Goal: Information Seeking & Learning: Learn about a topic

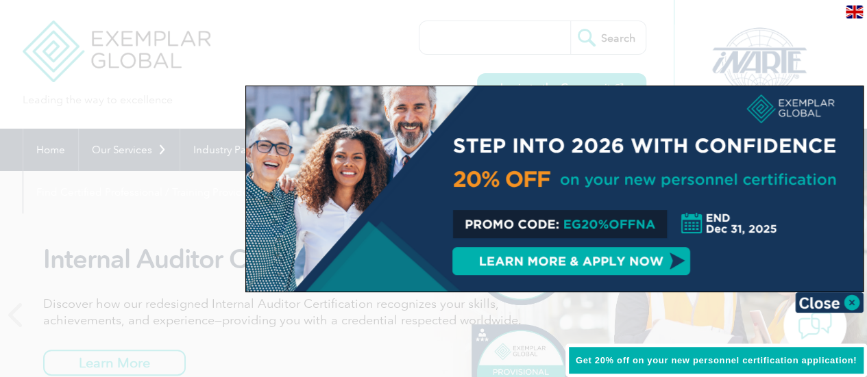
drag, startPoint x: 115, startPoint y: 42, endPoint x: 74, endPoint y: 38, distance: 41.4
click at [74, 38] on div at bounding box center [433, 188] width 867 height 377
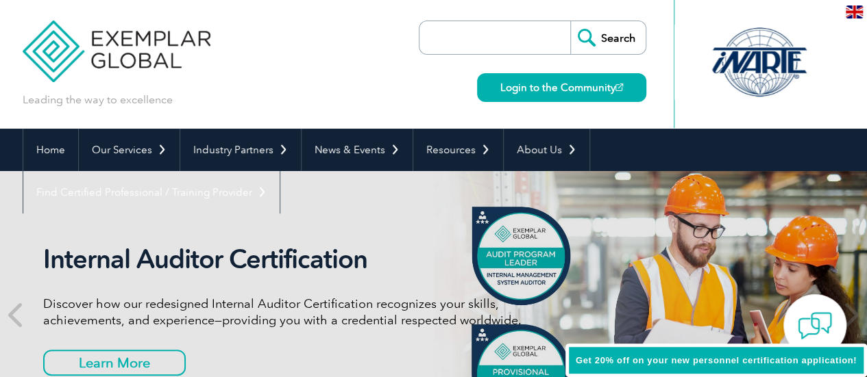
click at [74, 38] on img at bounding box center [117, 41] width 188 height 82
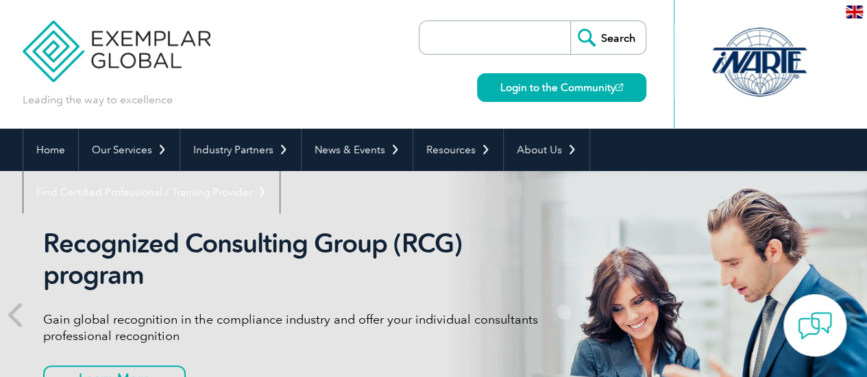
click at [847, 49] on header "Leading the way to excellence Search" at bounding box center [433, 64] width 867 height 129
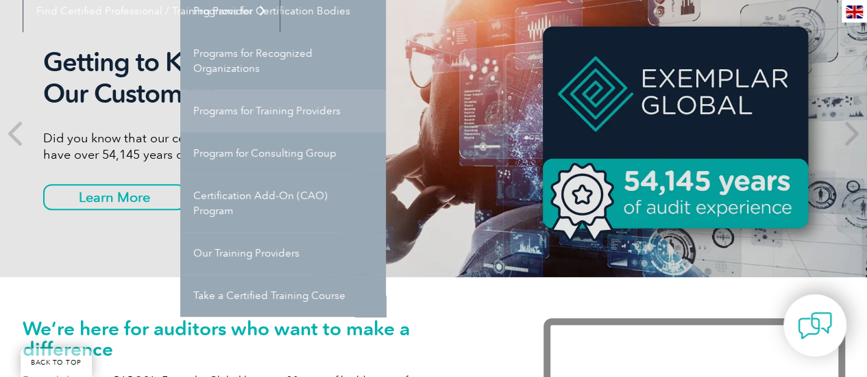
scroll to position [182, 0]
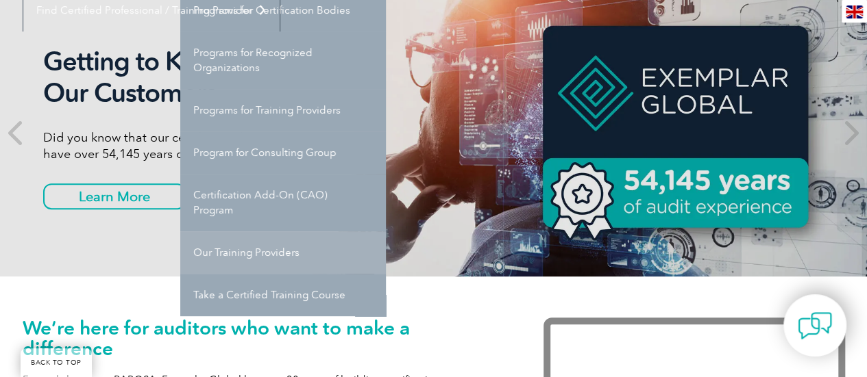
click at [249, 257] on link "Our Training Providers" at bounding box center [283, 253] width 206 height 42
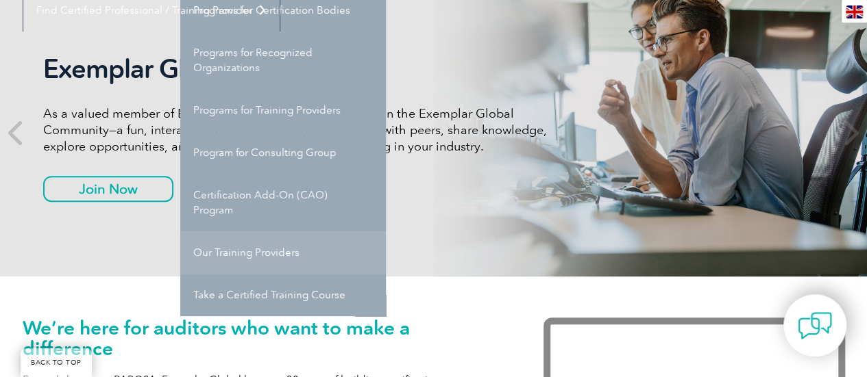
click at [258, 251] on link "Our Training Providers" at bounding box center [283, 253] width 206 height 42
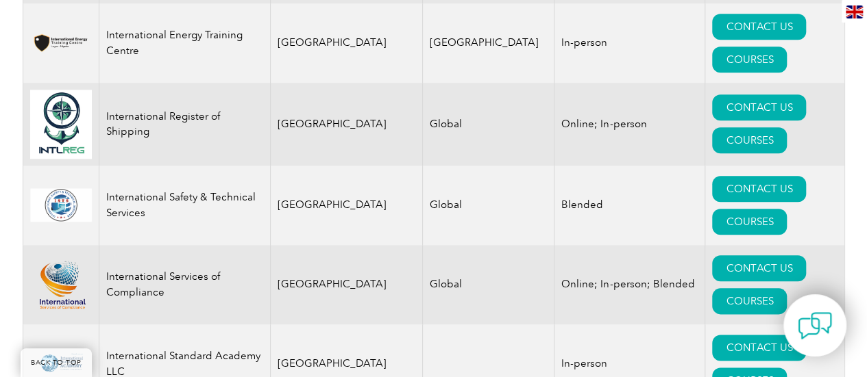
scroll to position [11056, 0]
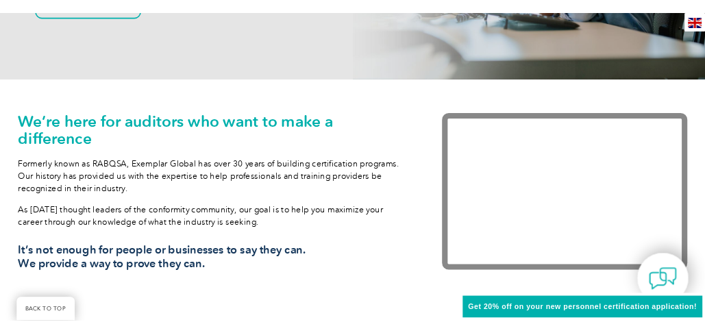
scroll to position [377, 0]
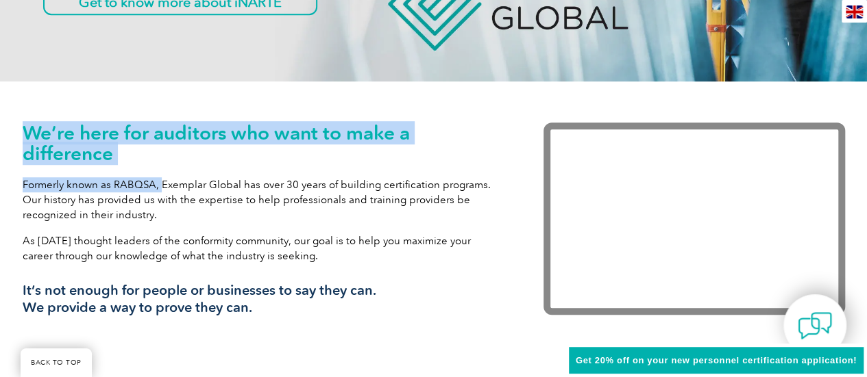
drag, startPoint x: 19, startPoint y: 183, endPoint x: 159, endPoint y: 186, distance: 139.8
click at [159, 186] on div "We’re here for auditors who want to make a difference Formerly known as RABQSA,…" at bounding box center [433, 228] width 867 height 293
click at [159, 186] on p "Formerly known as RABQSA, Exemplar Global has over 30 years of building certifi…" at bounding box center [263, 199] width 480 height 45
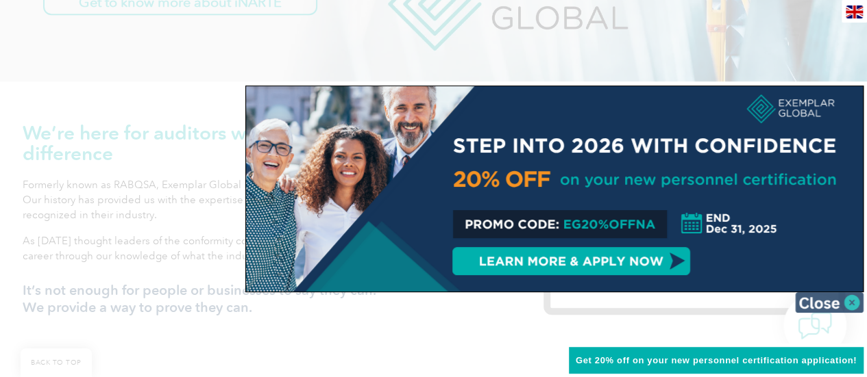
click at [858, 305] on img at bounding box center [829, 303] width 69 height 21
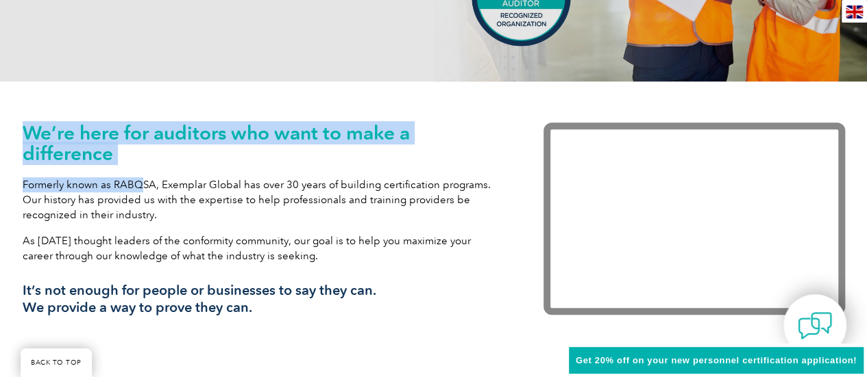
drag, startPoint x: 21, startPoint y: 183, endPoint x: 145, endPoint y: 188, distance: 124.1
click at [145, 188] on div "We’re here for auditors who want to make a difference Formerly known as RABQSA,…" at bounding box center [433, 228] width 867 height 293
click at [145, 188] on p "Formerly known as RABQSA, Exemplar Global has over 30 years of building certifi…" at bounding box center [263, 199] width 480 height 45
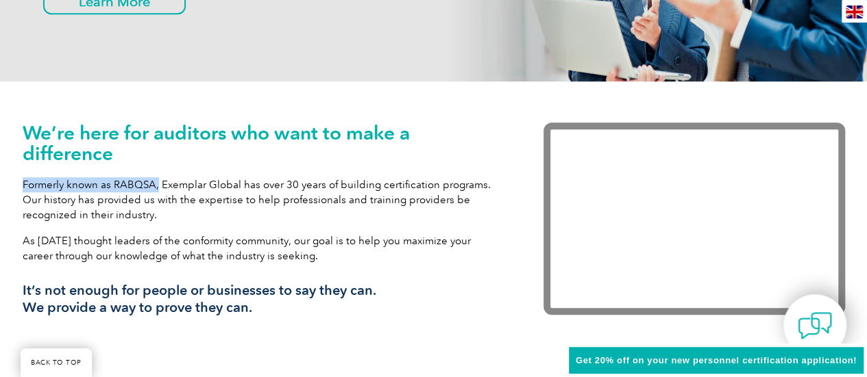
drag, startPoint x: 25, startPoint y: 184, endPoint x: 158, endPoint y: 184, distance: 132.9
click at [158, 184] on p "Formerly known as RABQSA, Exemplar Global has over 30 years of building certifi…" at bounding box center [263, 199] width 480 height 45
copy p "Formerly known as RABQSA,"
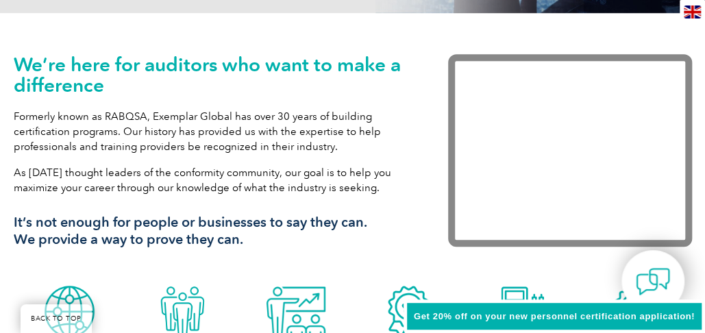
click at [410, 134] on div "We’re here for auditors who want to make a difference Formerly known as RABQSA,…" at bounding box center [217, 156] width 407 height 204
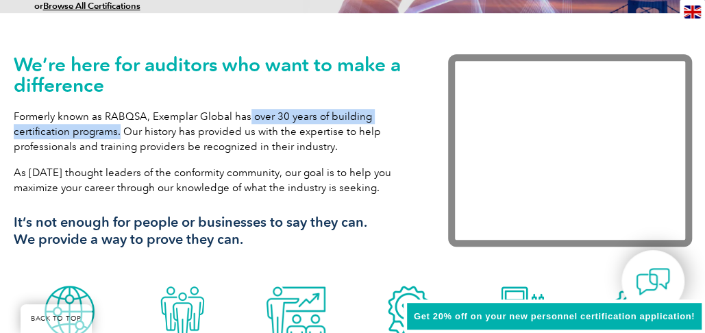
drag, startPoint x: 248, startPoint y: 117, endPoint x: 119, endPoint y: 134, distance: 129.9
click at [119, 134] on p "Formerly known as RABQSA, Exemplar Global has over 30 years of building certifi…" at bounding box center [210, 131] width 393 height 45
copy p "over 30 years of building certification programs."
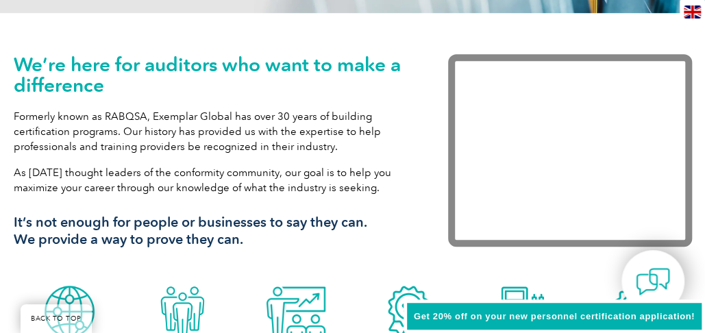
click at [89, 187] on p "As tomorrow’s thought leaders of the conformity community, our goal is to help …" at bounding box center [210, 180] width 393 height 30
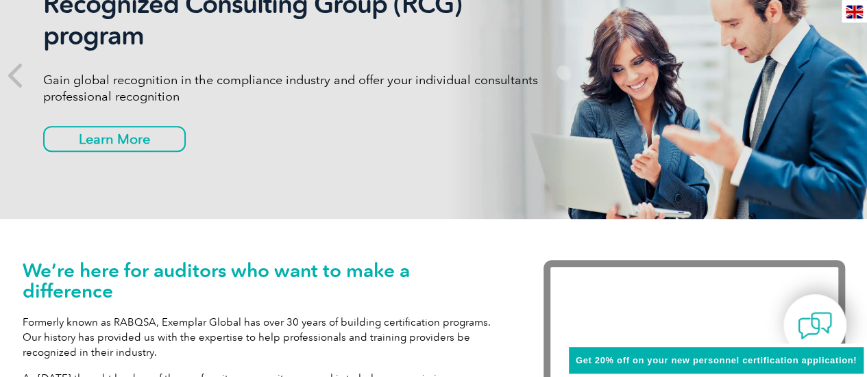
scroll to position [0, 0]
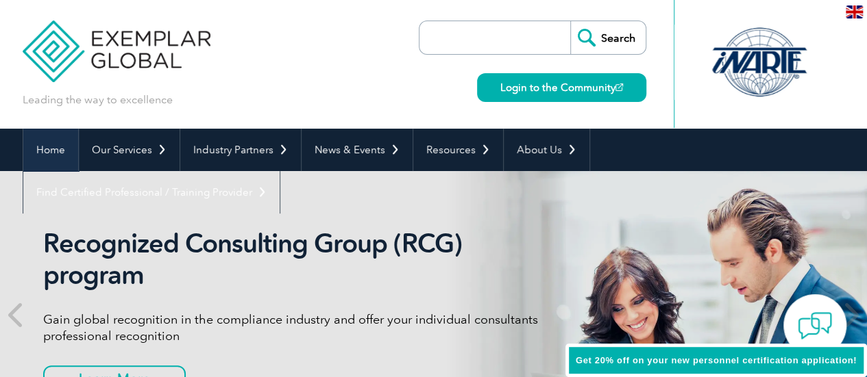
click at [33, 150] on link "Home" at bounding box center [50, 150] width 55 height 42
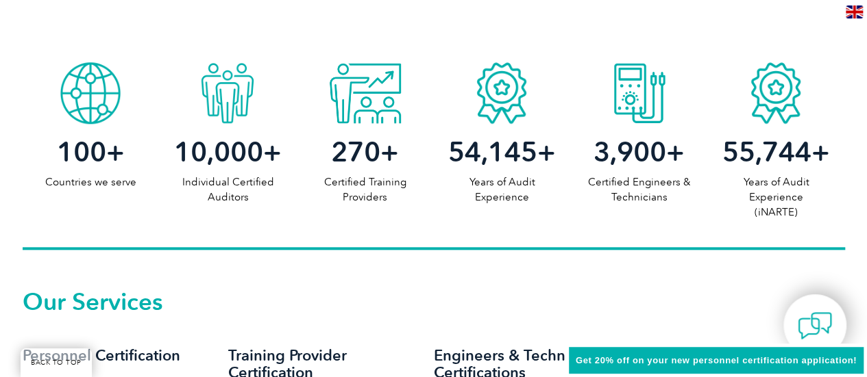
scroll to position [1026, 0]
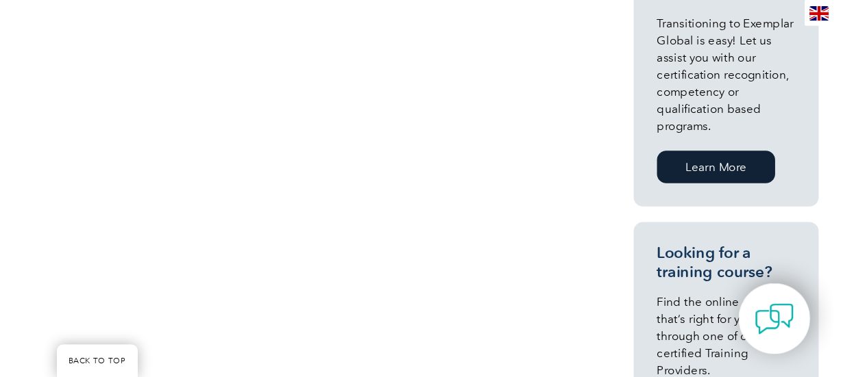
scroll to position [1058, 0]
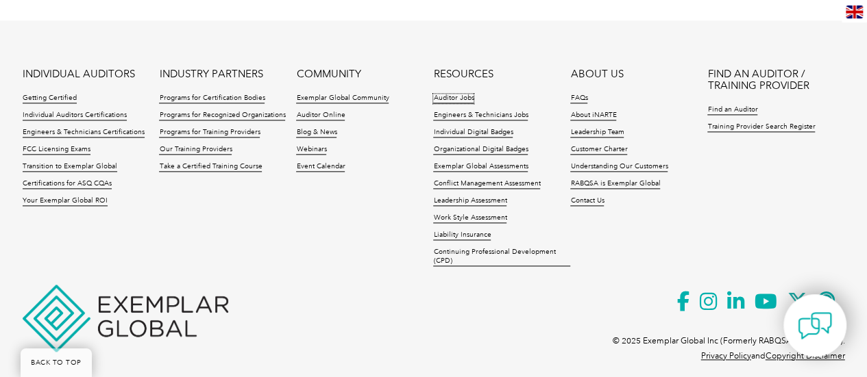
scroll to position [3373, 0]
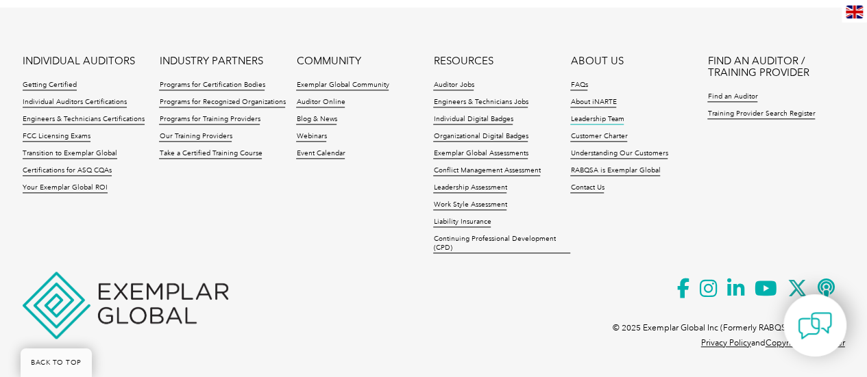
click at [608, 118] on link "Leadership Team" at bounding box center [596, 120] width 53 height 10
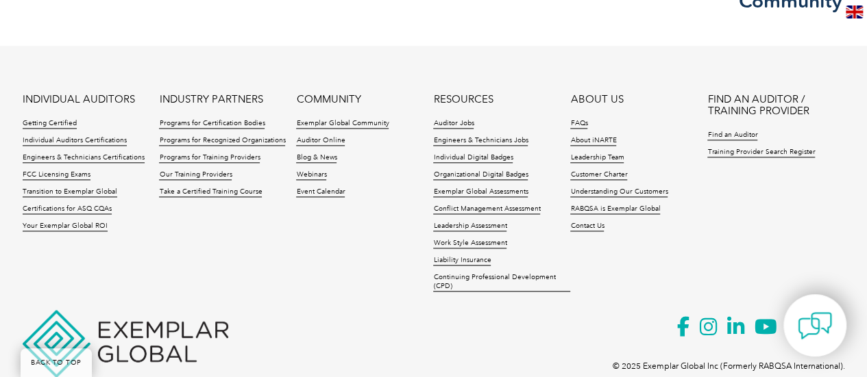
scroll to position [818, 0]
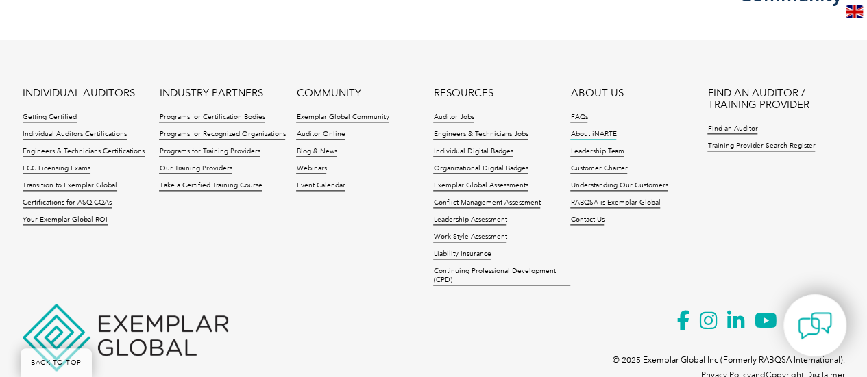
click at [606, 132] on link "About iNARTE" at bounding box center [593, 135] width 46 height 10
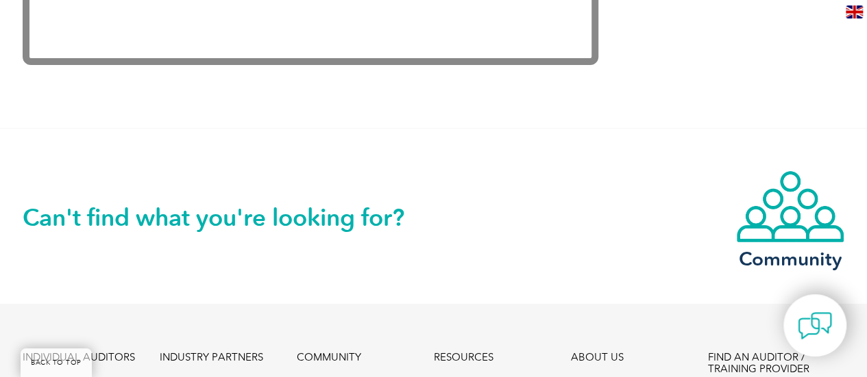
scroll to position [3153, 0]
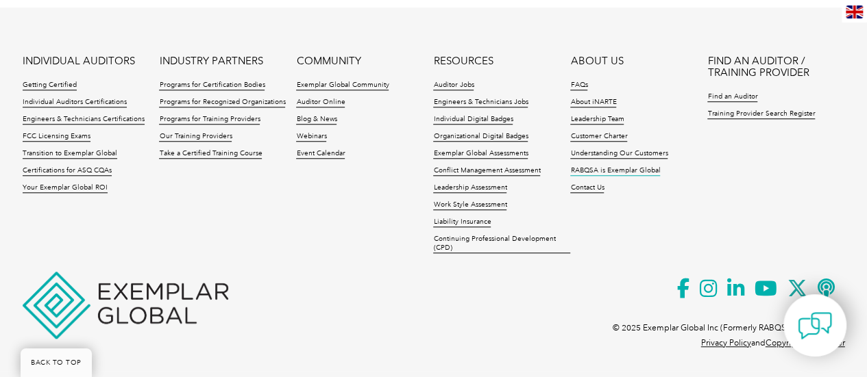
click at [608, 166] on link "RABQSA is Exemplar Global" at bounding box center [615, 171] width 90 height 10
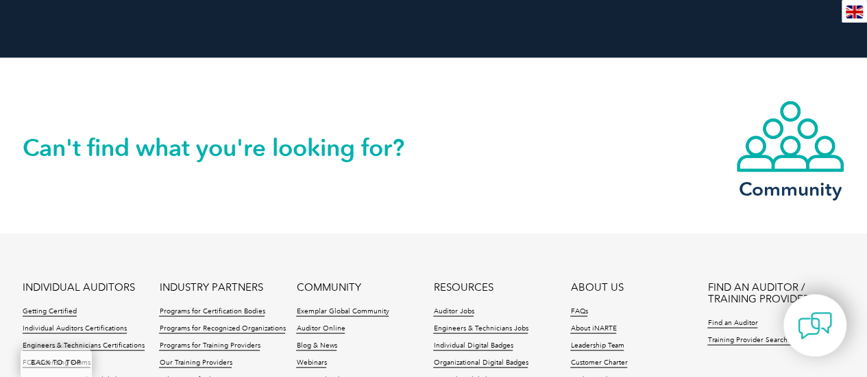
scroll to position [1291, 0]
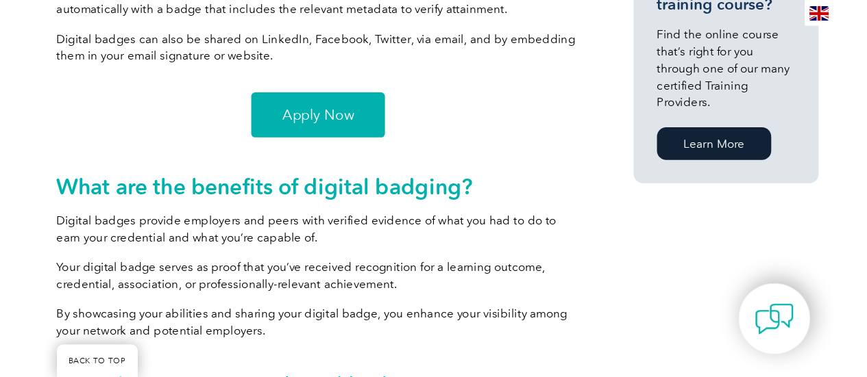
scroll to position [1166, 0]
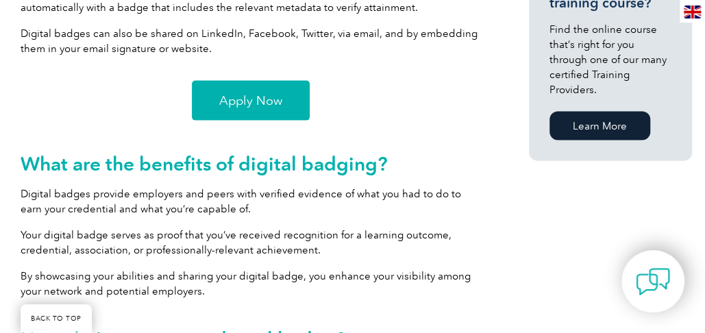
click at [273, 114] on link "Apply Now" at bounding box center [251, 101] width 118 height 40
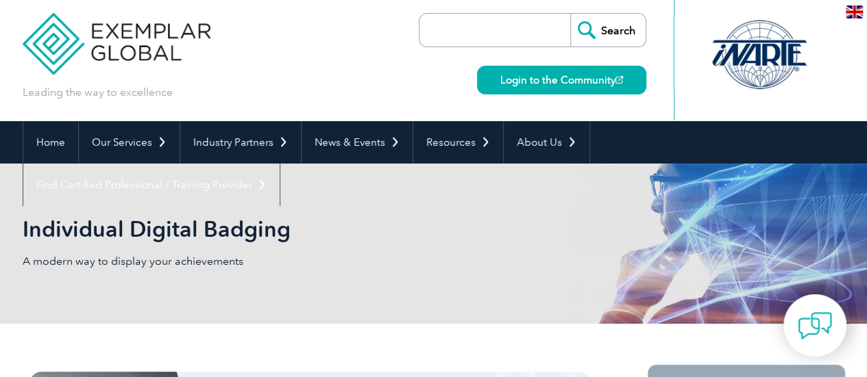
scroll to position [7, 0]
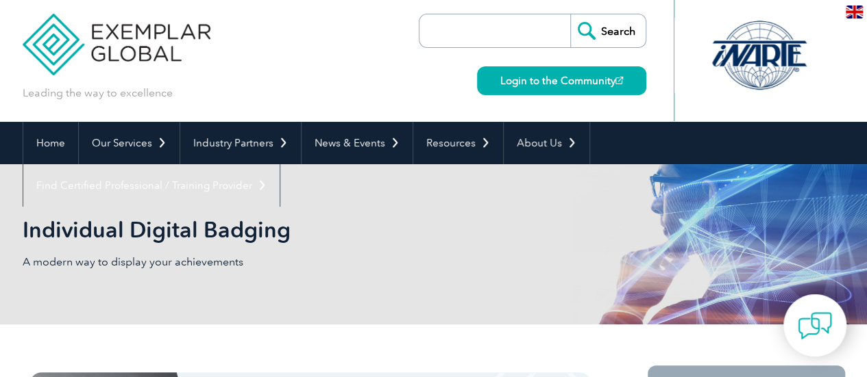
click at [526, 29] on input "search" at bounding box center [498, 30] width 144 height 33
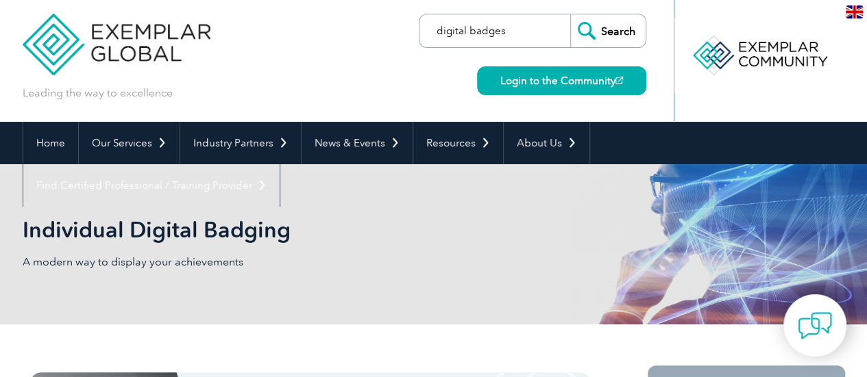
type input "digital badges"
click at [570, 14] on input "Search" at bounding box center [607, 30] width 75 height 33
click at [613, 31] on input "Search" at bounding box center [607, 30] width 75 height 33
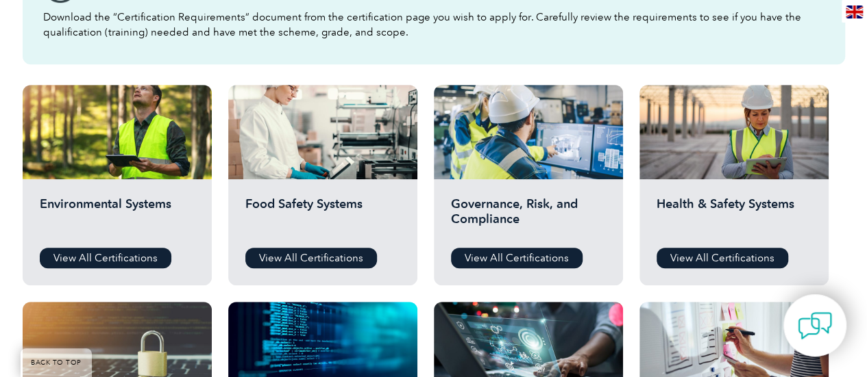
scroll to position [435, 0]
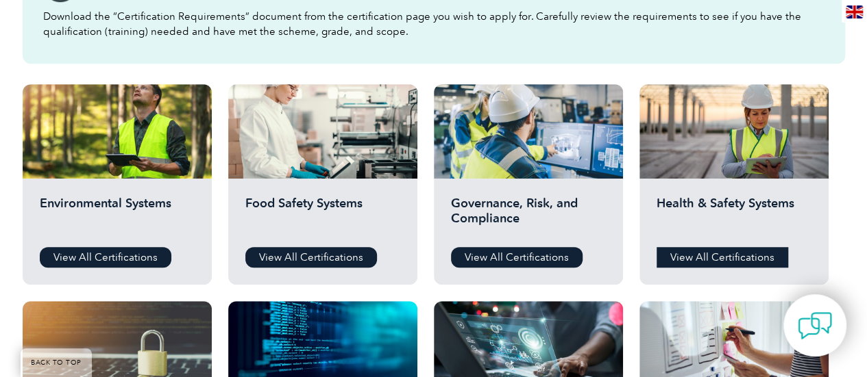
click at [684, 256] on link "View All Certifications" at bounding box center [722, 257] width 132 height 21
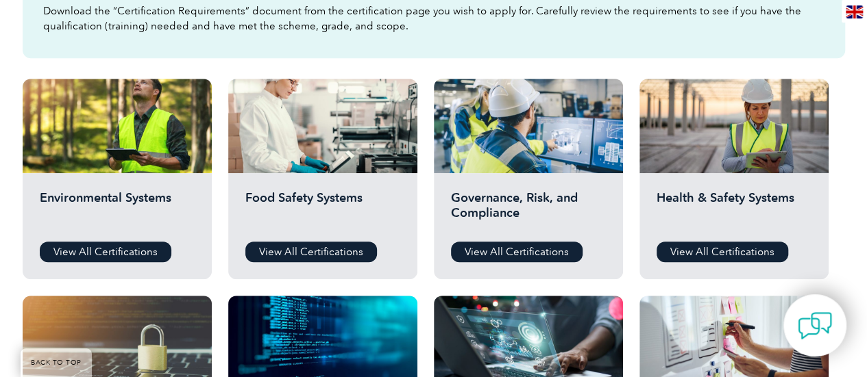
scroll to position [438, 0]
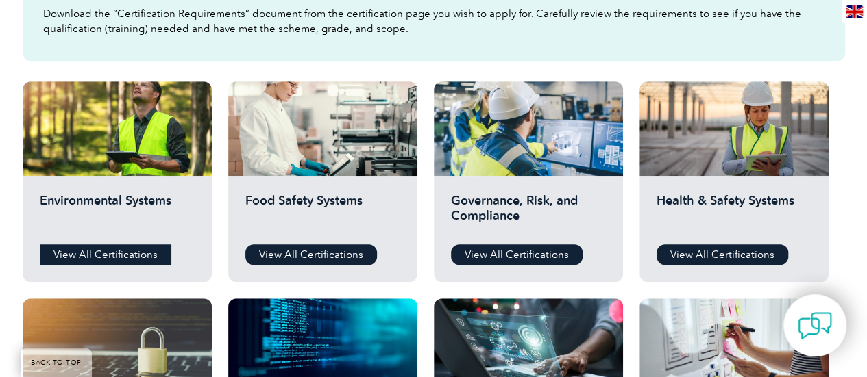
click at [93, 253] on link "View All Certifications" at bounding box center [106, 255] width 132 height 21
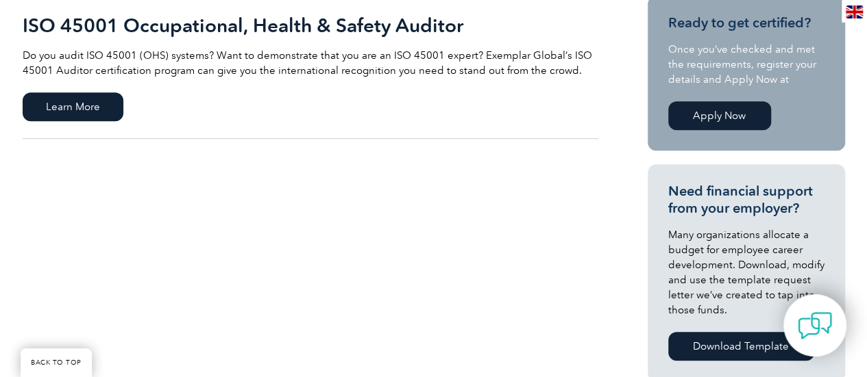
scroll to position [316, 0]
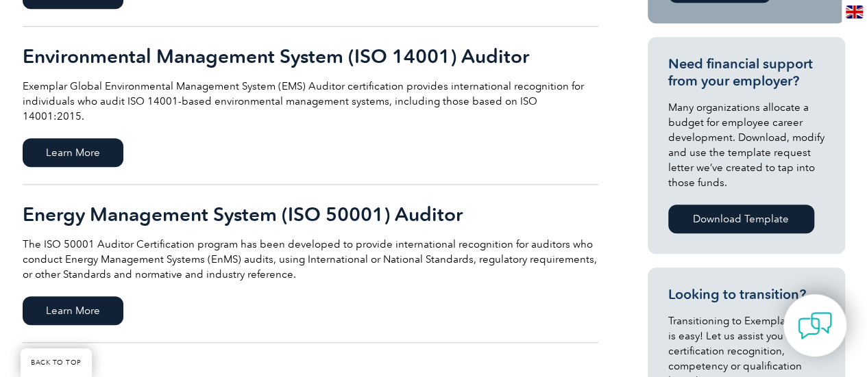
scroll to position [480, 0]
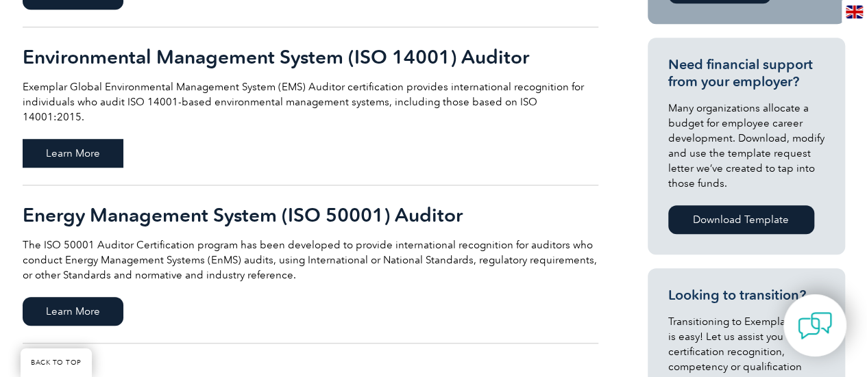
click at [107, 139] on span "Learn More" at bounding box center [73, 153] width 101 height 29
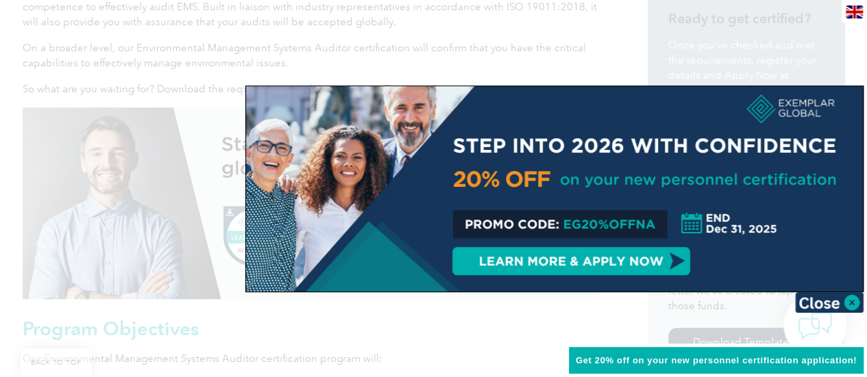
scroll to position [508, 0]
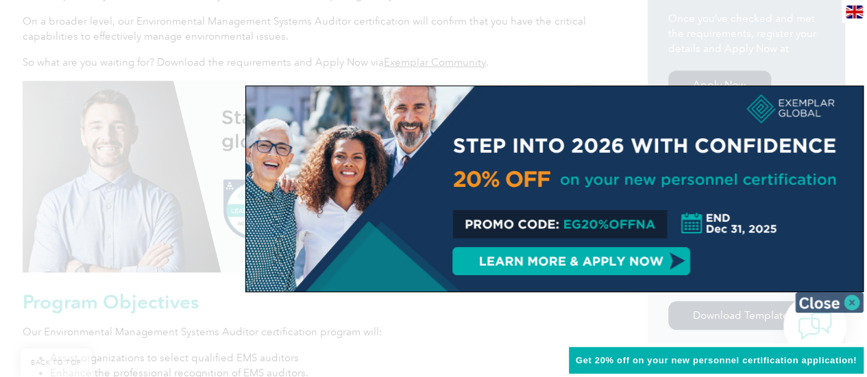
click at [819, 303] on img at bounding box center [829, 303] width 69 height 21
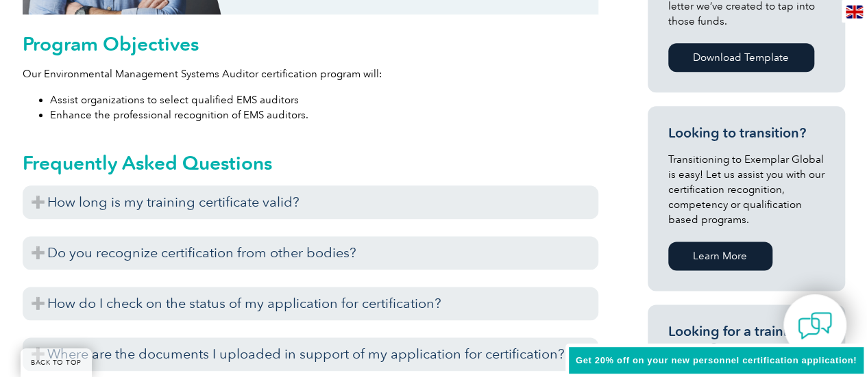
scroll to position [767, 0]
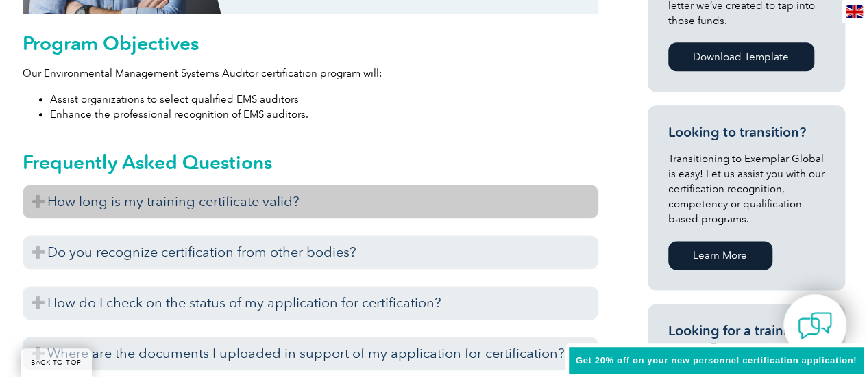
click at [410, 197] on h3 "How long is my training certificate valid?" at bounding box center [310, 202] width 575 height 34
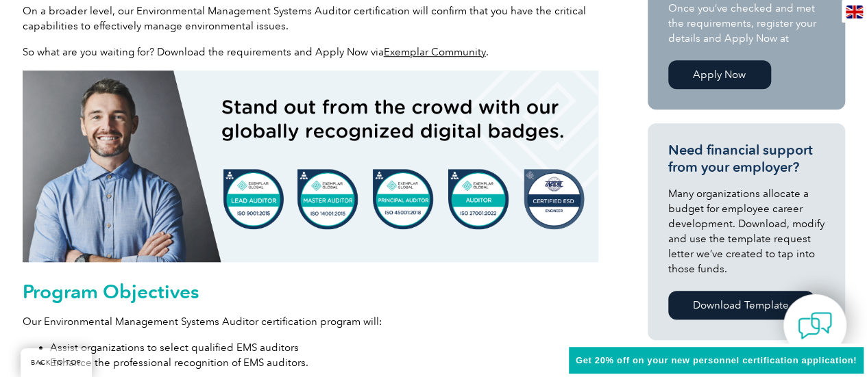
scroll to position [502, 0]
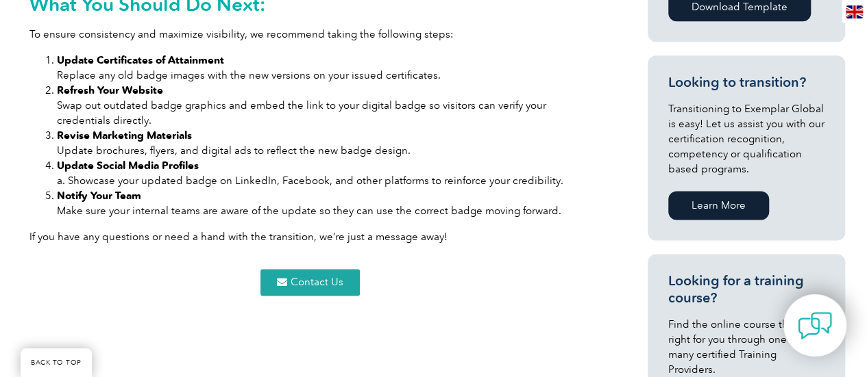
scroll to position [839, 0]
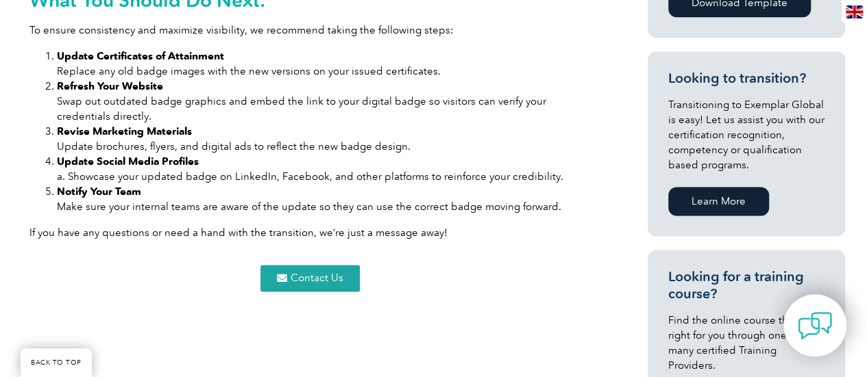
click at [305, 273] on span "Contact Us" at bounding box center [316, 278] width 53 height 10
click at [614, 273] on div "Ready to get certified? Once you’ve checked and met the requirements, register …" at bounding box center [721, 51] width 247 height 799
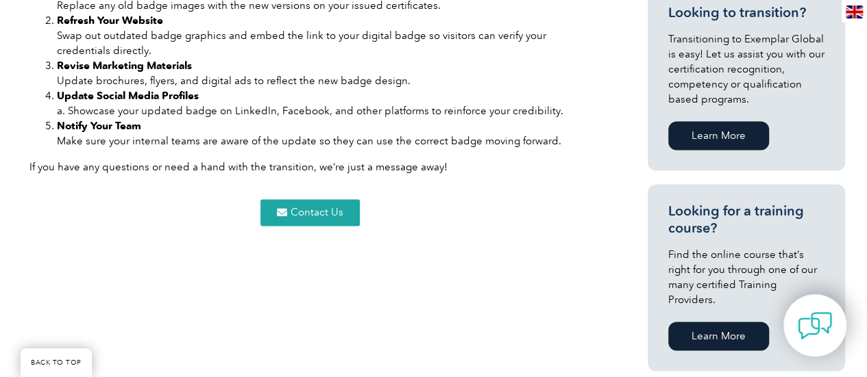
scroll to position [903, 0]
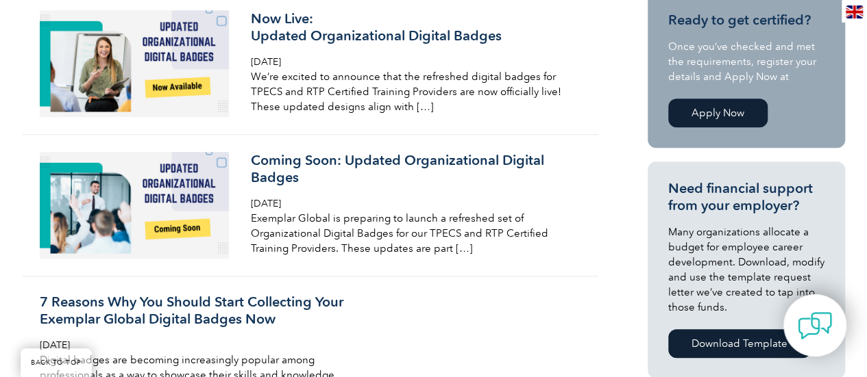
scroll to position [381, 0]
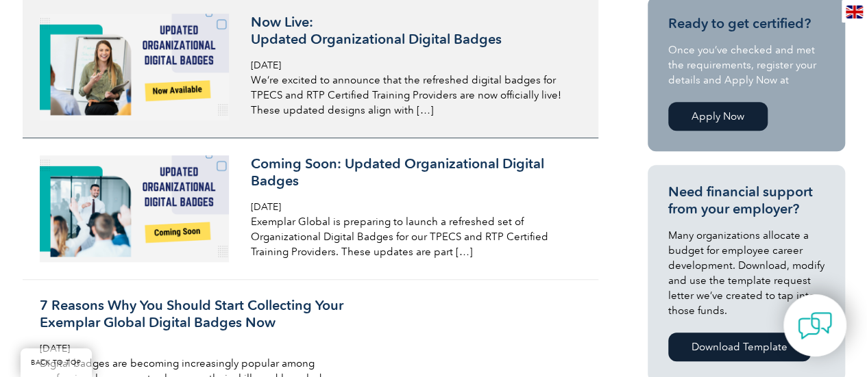
click at [300, 34] on h3 "Now Live: Updated Organizational Digital Badges" at bounding box center [413, 31] width 325 height 34
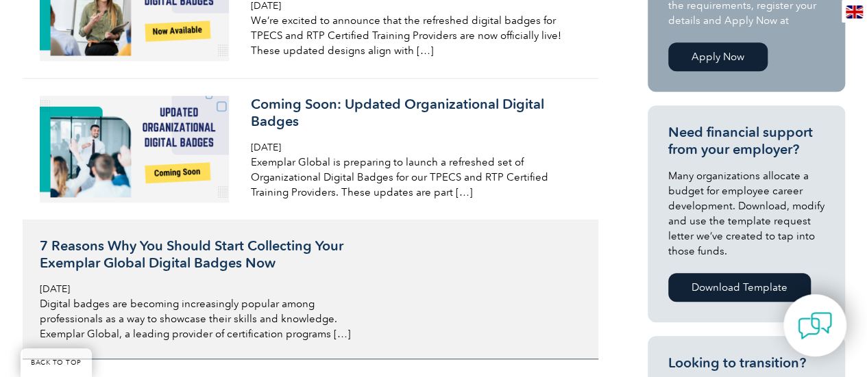
scroll to position [441, 0]
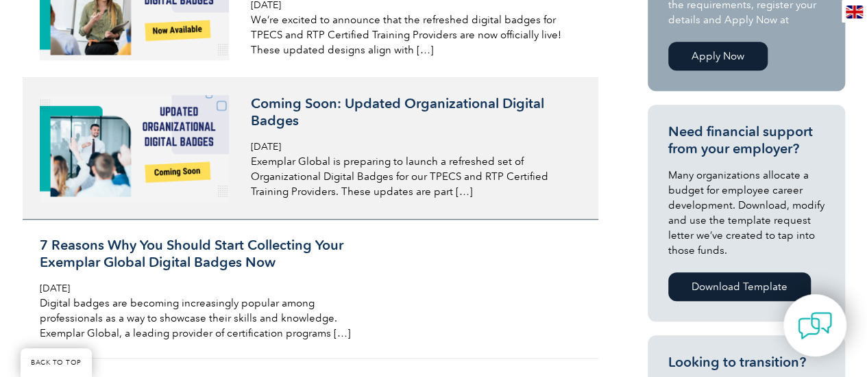
click at [386, 160] on p "Exemplar Global is preparing to launch a refreshed set of Organizational Digita…" at bounding box center [413, 176] width 325 height 45
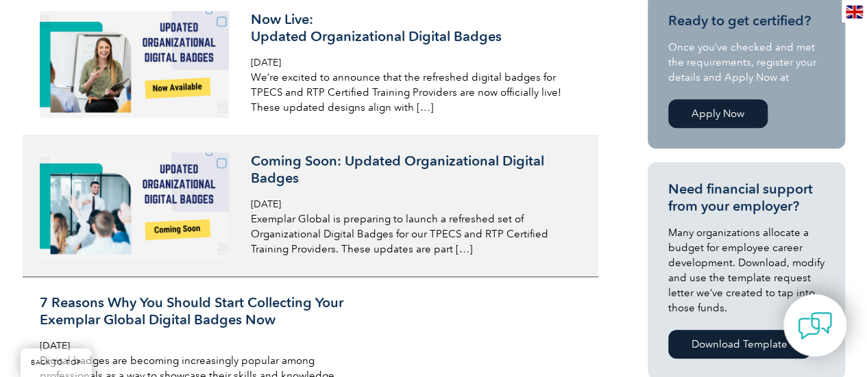
scroll to position [277, 0]
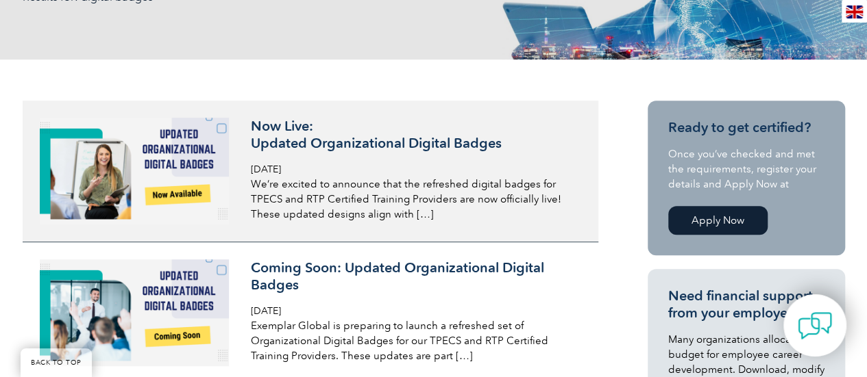
click at [189, 166] on img at bounding box center [135, 171] width 190 height 107
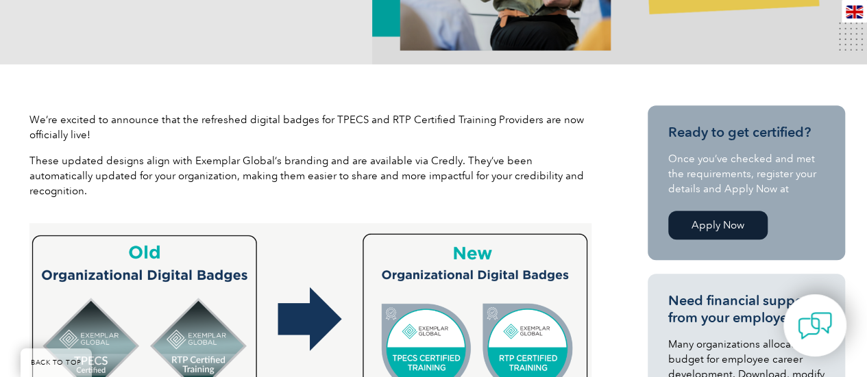
scroll to position [383, 0]
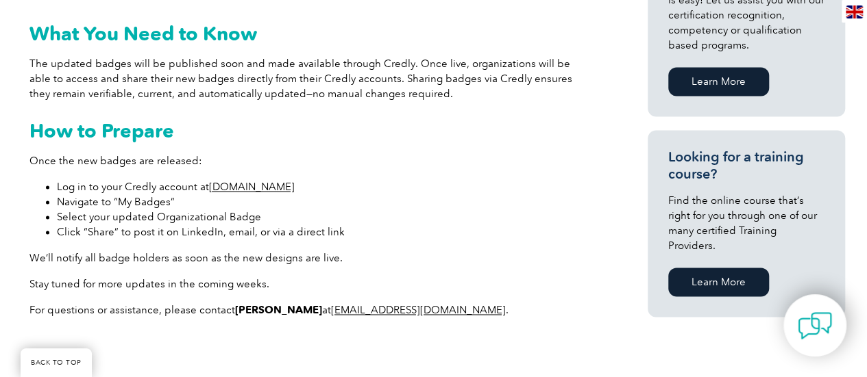
scroll to position [963, 0]
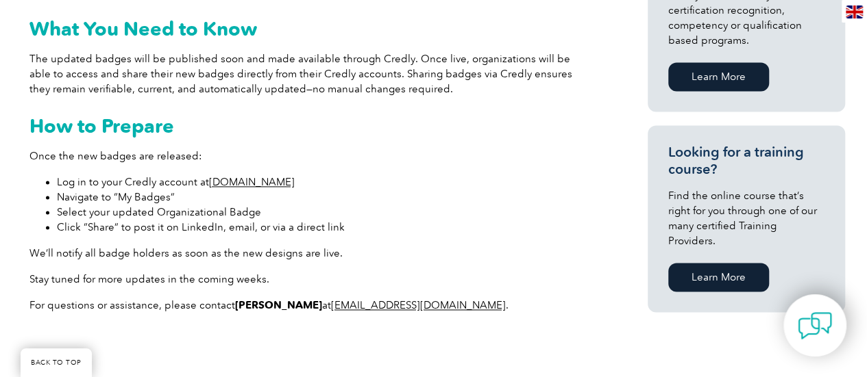
click at [241, 180] on link "[DOMAIN_NAME]" at bounding box center [252, 182] width 86 height 12
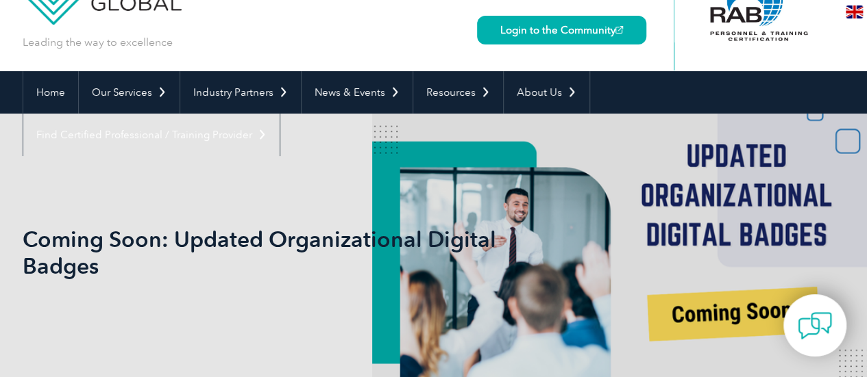
scroll to position [101, 0]
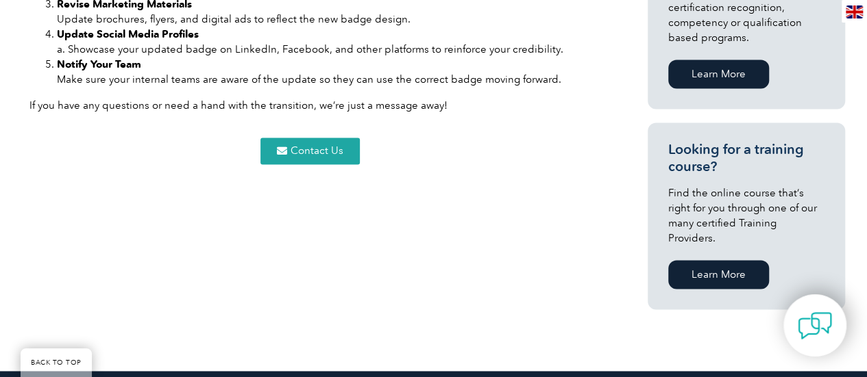
scroll to position [941, 0]
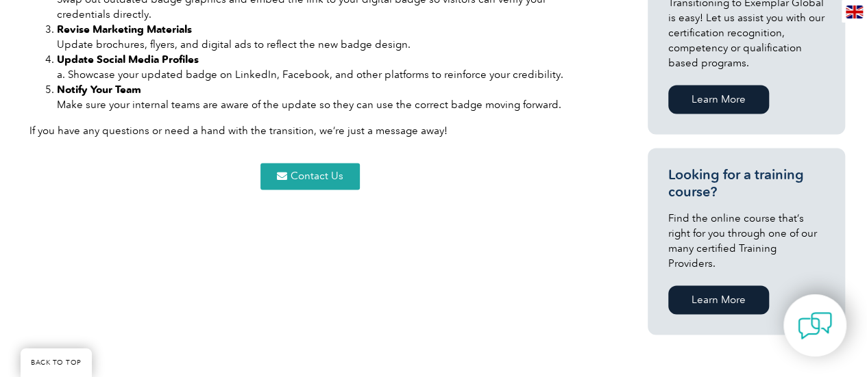
click at [334, 171] on span "Contact Us" at bounding box center [316, 176] width 53 height 10
